Goal: Use online tool/utility

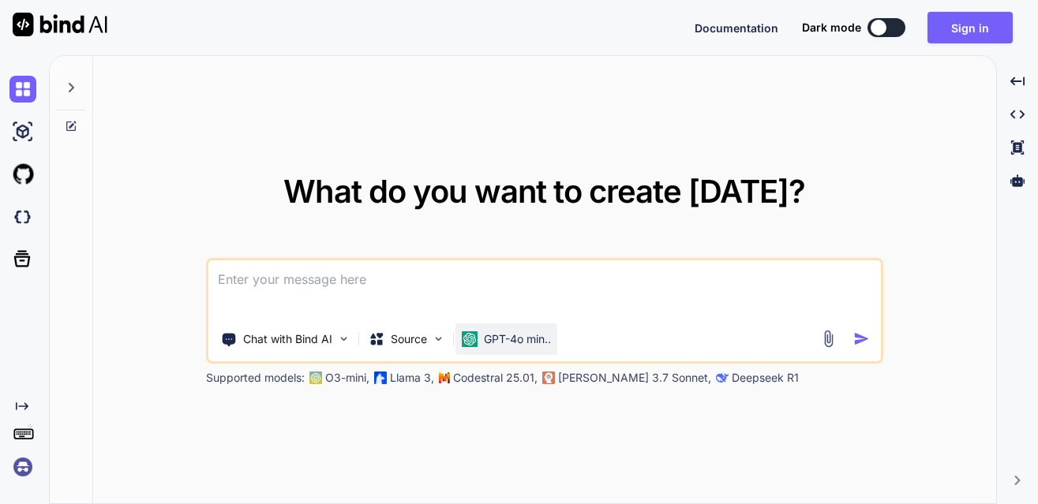
click at [523, 341] on p "GPT-4o min.." at bounding box center [517, 340] width 67 height 16
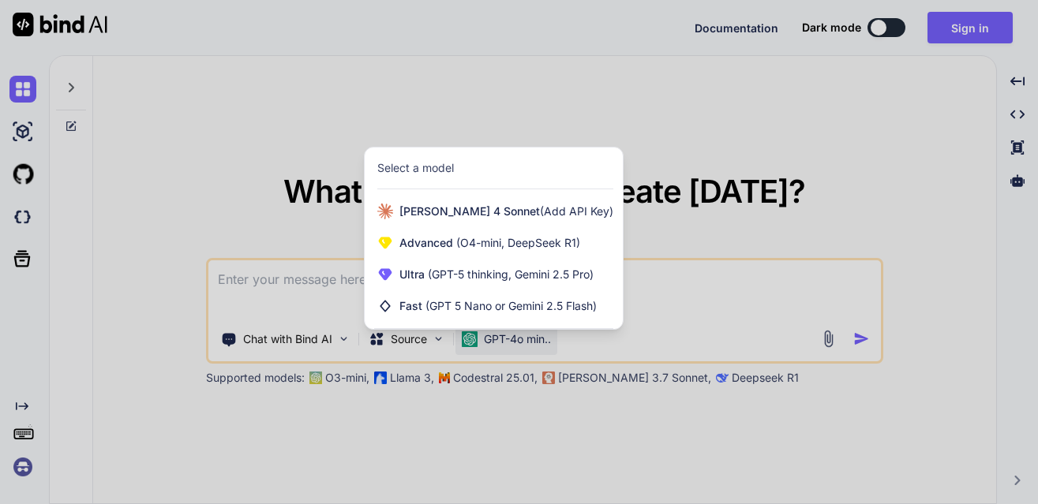
click at [179, 212] on div at bounding box center [519, 252] width 1038 height 504
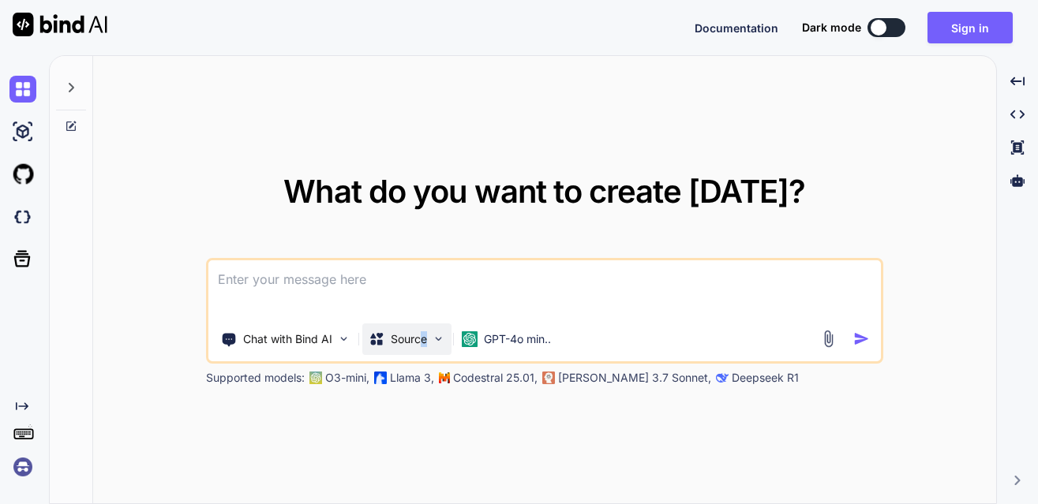
click at [425, 345] on p "Source" at bounding box center [409, 340] width 36 height 16
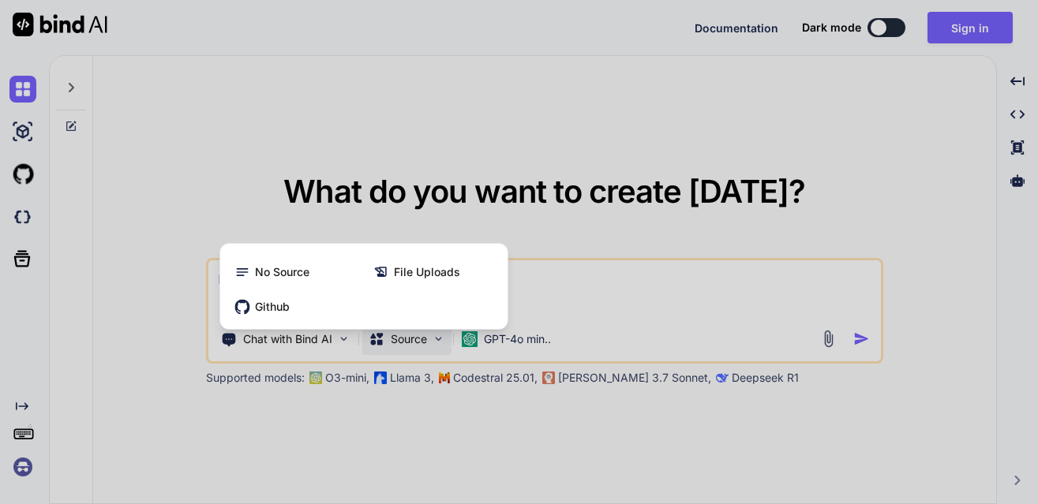
click at [314, 339] on div at bounding box center [519, 252] width 1038 height 504
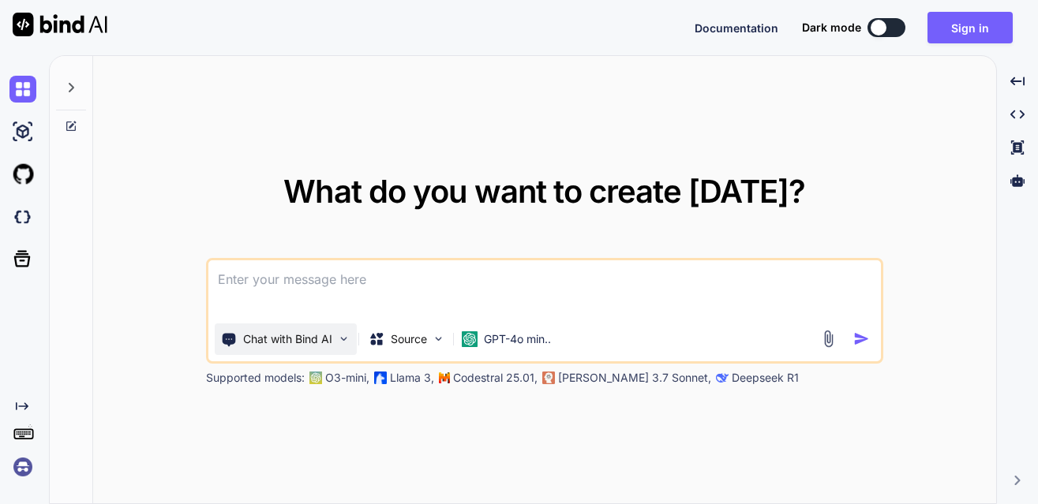
click at [323, 336] on p "Chat with Bind AI" at bounding box center [287, 340] width 89 height 16
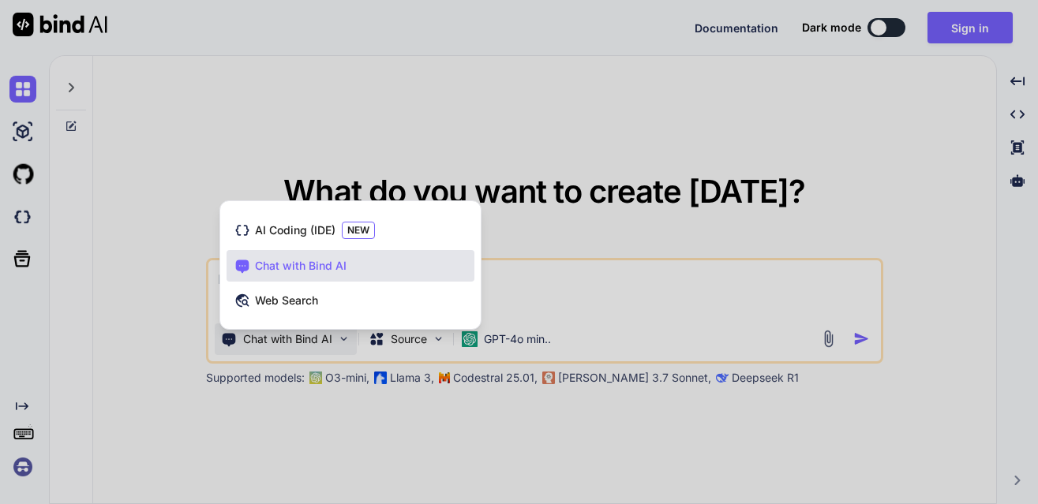
click at [169, 105] on div at bounding box center [519, 252] width 1038 height 504
type textarea "x"
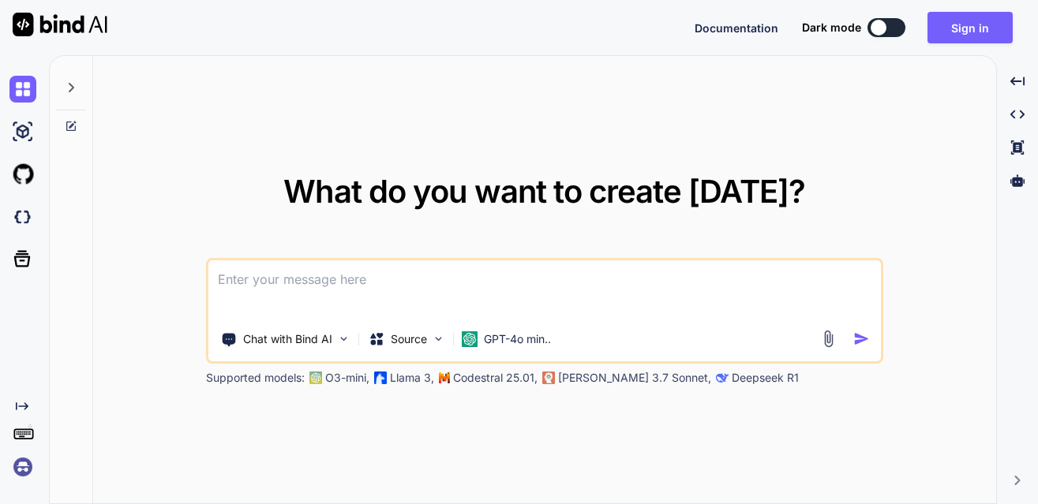
click at [283, 285] on textarea at bounding box center [544, 290] width 673 height 58
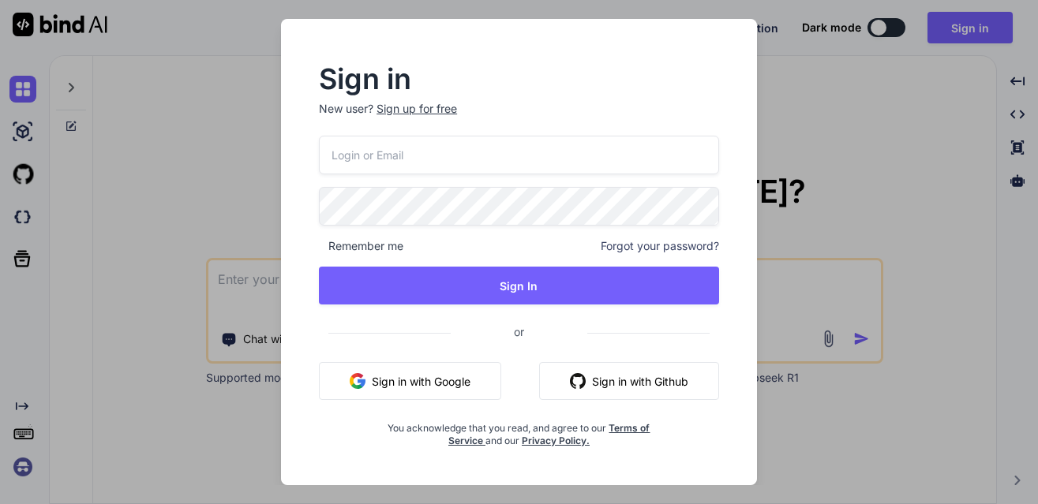
click at [420, 388] on button "Sign in with Google" at bounding box center [410, 381] width 182 height 38
click at [910, 144] on div "Sign in New user? Sign up for free Remember me Forgot your password? Sign In or…" at bounding box center [519, 252] width 1038 height 504
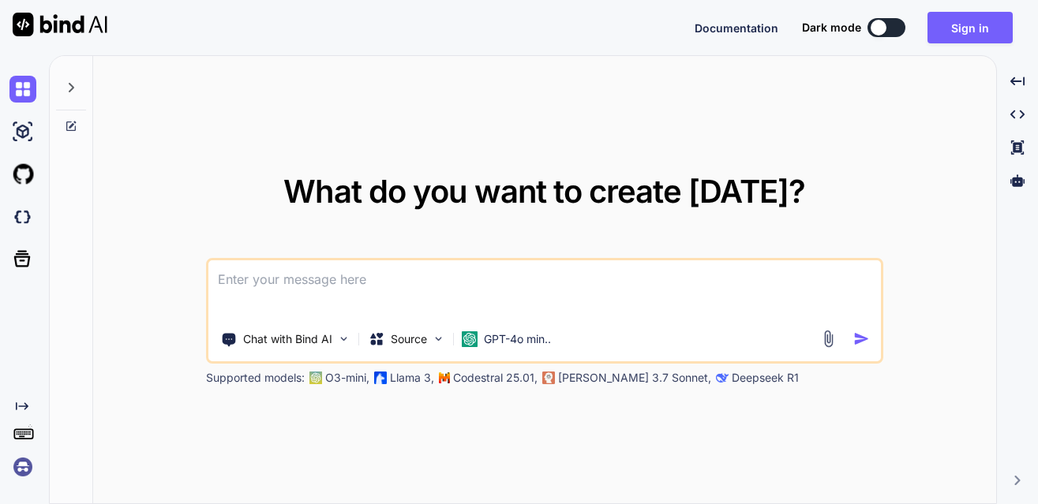
click at [29, 26] on img at bounding box center [60, 25] width 95 height 24
type textarea "x"
click at [24, 21] on img at bounding box center [60, 25] width 95 height 24
